Goal: Task Accomplishment & Management: Use online tool/utility

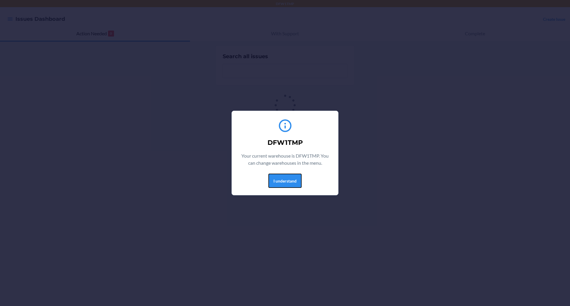
click at [286, 178] on button "I understand" at bounding box center [285, 181] width 33 height 14
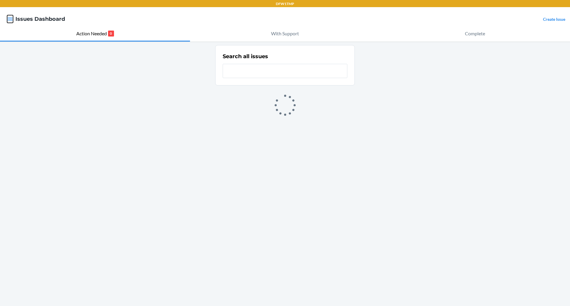
click at [12, 17] on icon "button" at bounding box center [10, 19] width 6 height 6
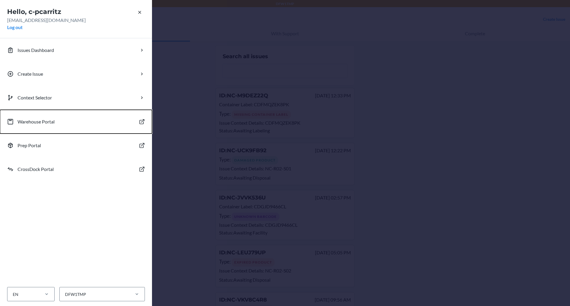
click at [56, 122] on button "Warehouse Portal" at bounding box center [76, 122] width 152 height 24
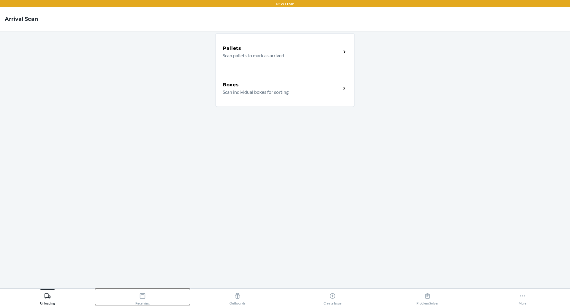
click at [156, 299] on button "Receiving" at bounding box center [142, 297] width 95 height 16
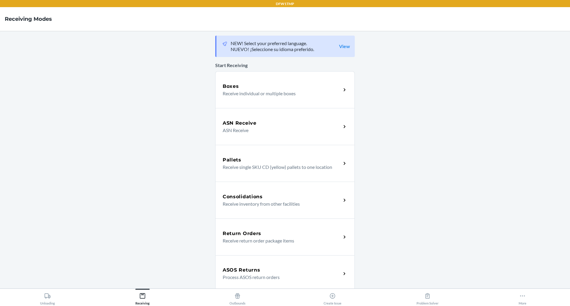
click at [332, 86] on div "Boxes" at bounding box center [282, 86] width 119 height 7
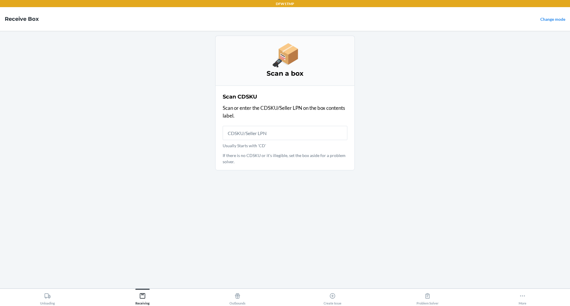
click at [180, 117] on main "Scan a box Scan CDSKU Scan or enter the CDSKU/Seller LPN on the box contents la…" at bounding box center [285, 160] width 570 height 258
click at [237, 127] on input "Usually Starts with 'CD'" at bounding box center [285, 133] width 125 height 14
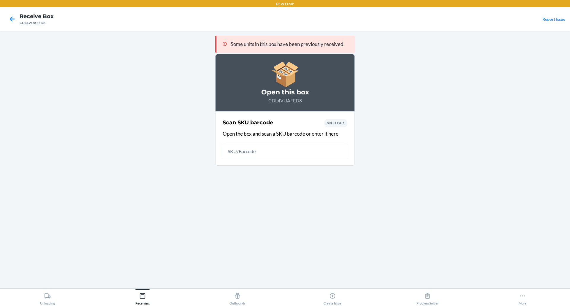
click at [293, 151] on input "text" at bounding box center [285, 151] width 125 height 14
click at [103, 58] on main "Some units in this box have been previously received. Open this box CDL4VUAFED8…" at bounding box center [285, 160] width 570 height 258
click at [260, 149] on input "text" at bounding box center [285, 151] width 125 height 14
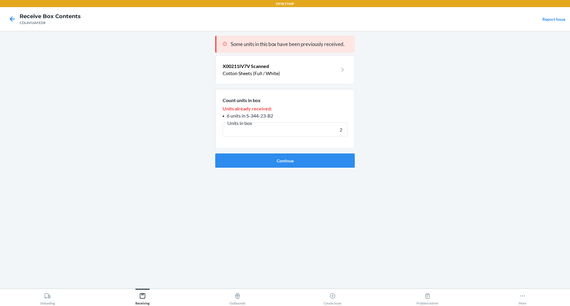
type input "2"
drag, startPoint x: 274, startPoint y: 115, endPoint x: 250, endPoint y: 116, distance: 24.1
click at [250, 116] on li "6 units in S-344-23-B2" at bounding box center [285, 115] width 125 height 7
drag, startPoint x: 247, startPoint y: 116, endPoint x: 275, endPoint y: 119, distance: 28.1
click at [275, 119] on li "6 units in S-344-23-B2" at bounding box center [285, 115] width 125 height 7
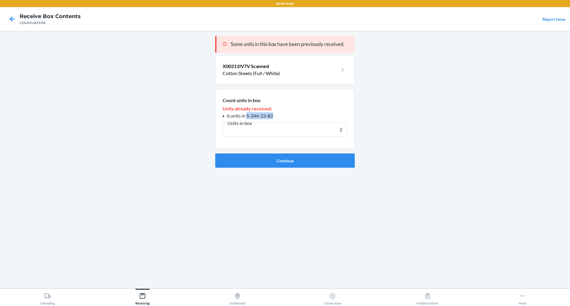
copy span "S-344-23-B2"
click at [293, 158] on button "Continue" at bounding box center [285, 161] width 140 height 14
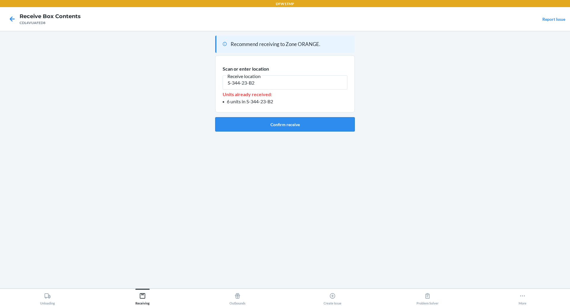
type input "S-344-23-B2"
click at [290, 128] on button "Confirm receive" at bounding box center [285, 124] width 140 height 14
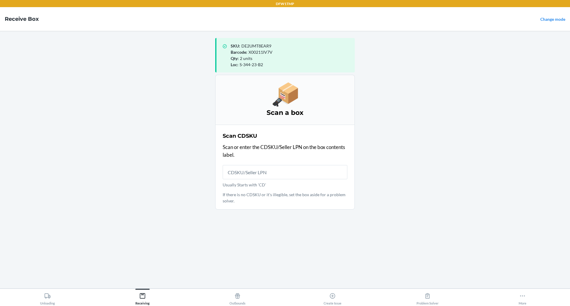
click at [234, 13] on nav "Receive Box Change mode" at bounding box center [285, 19] width 570 height 24
